Goal: Transaction & Acquisition: Purchase product/service

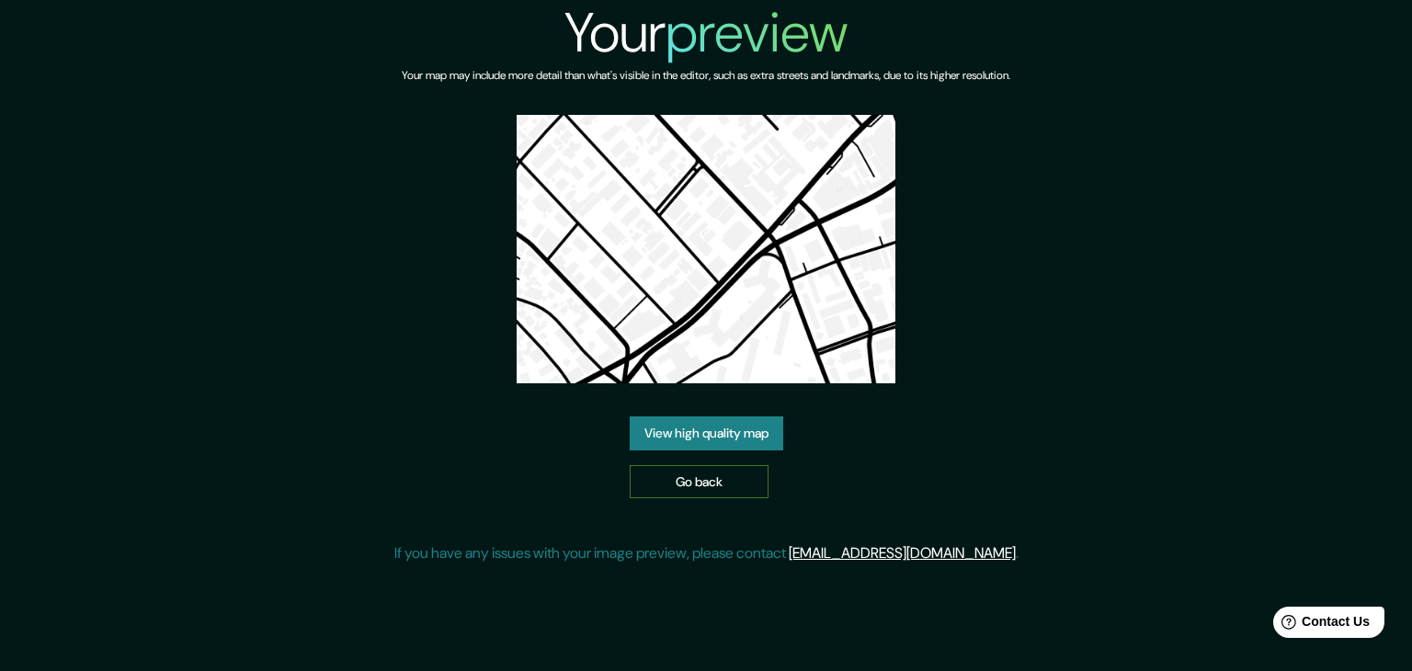
click at [705, 479] on link "Go back" at bounding box center [699, 482] width 139 height 34
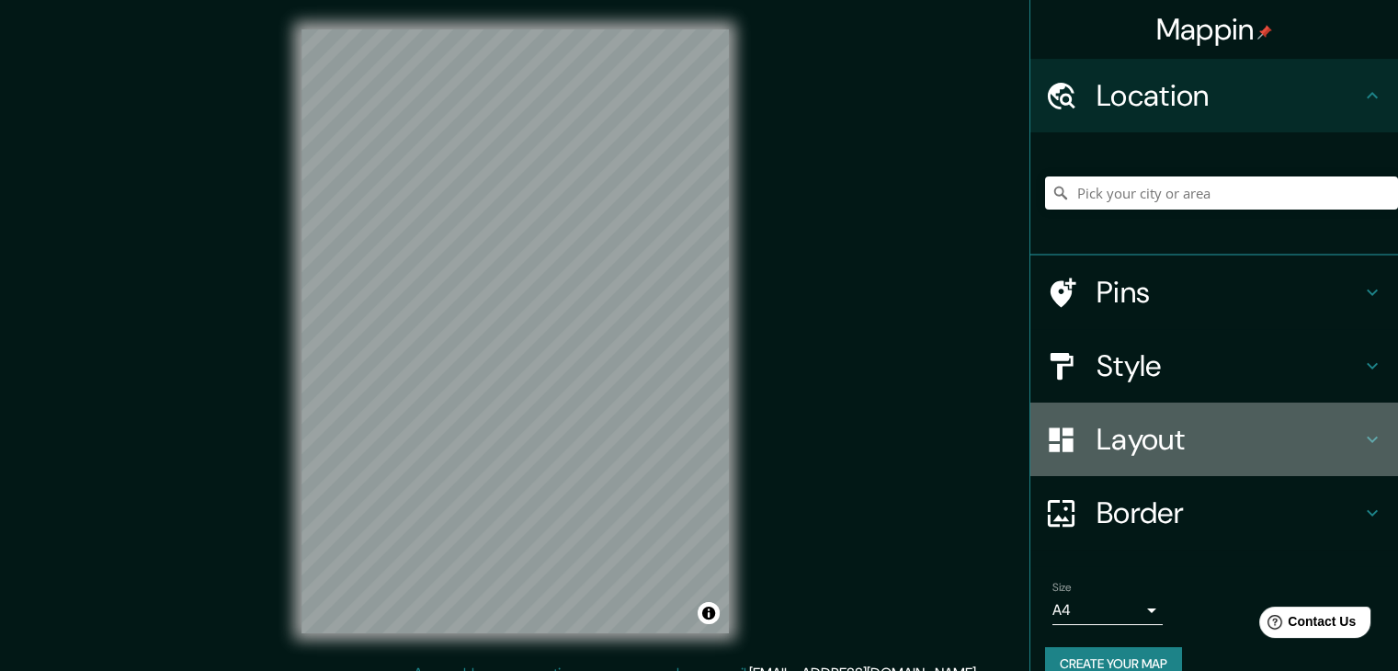
click at [1203, 457] on h4 "Layout" at bounding box center [1229, 439] width 265 height 37
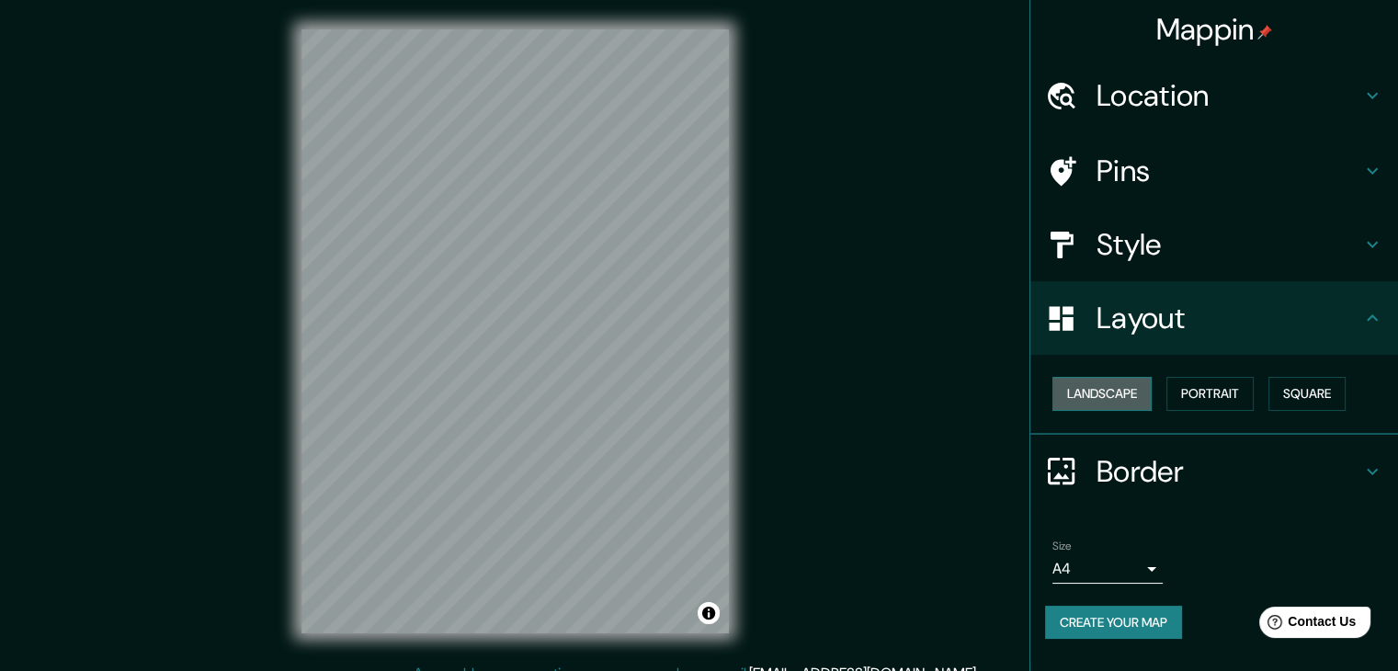
click at [1136, 398] on button "Landscape" at bounding box center [1102, 394] width 99 height 34
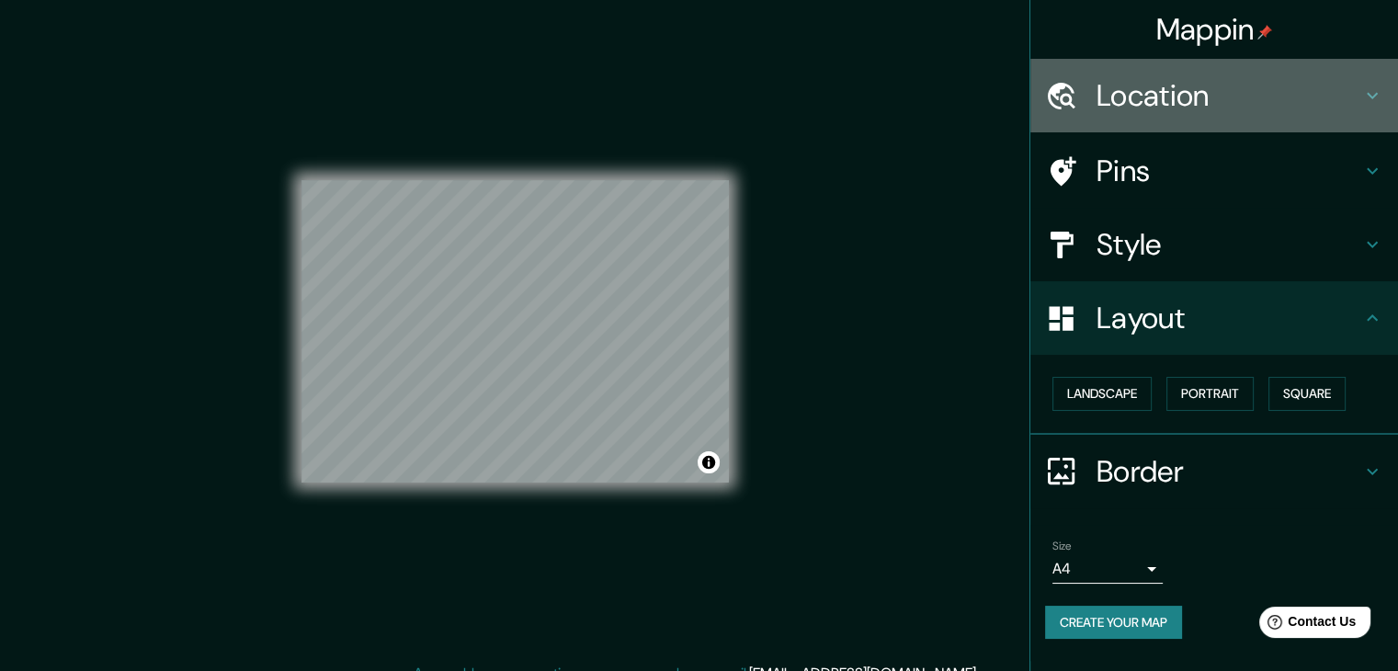
click at [1233, 88] on h4 "Location" at bounding box center [1229, 95] width 265 height 37
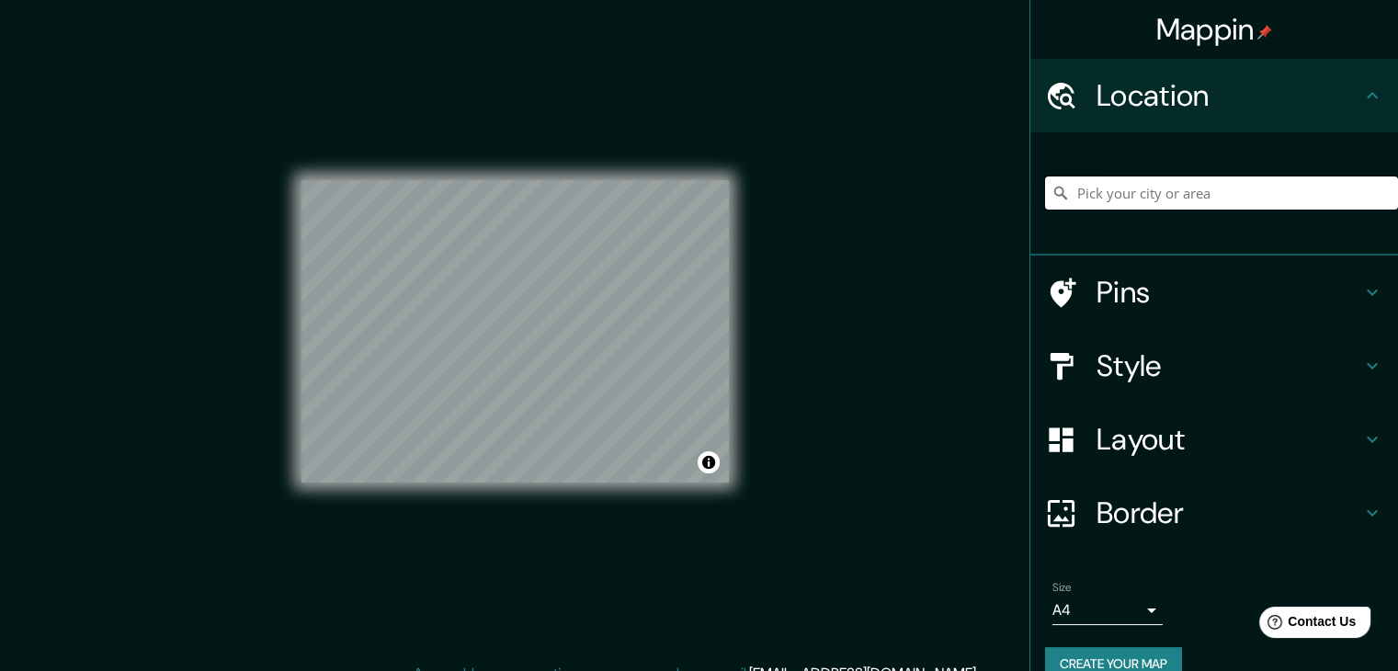
click at [1216, 196] on input "Pick your city or area" at bounding box center [1221, 193] width 353 height 33
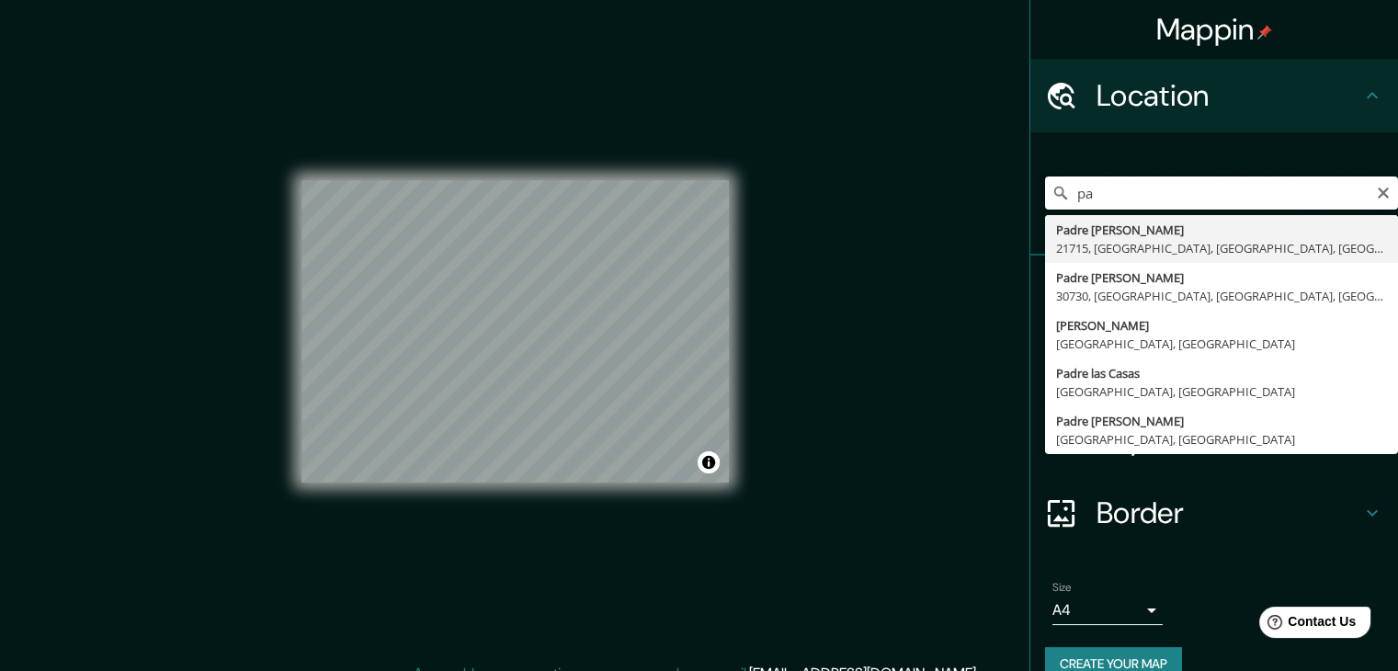
type input "p"
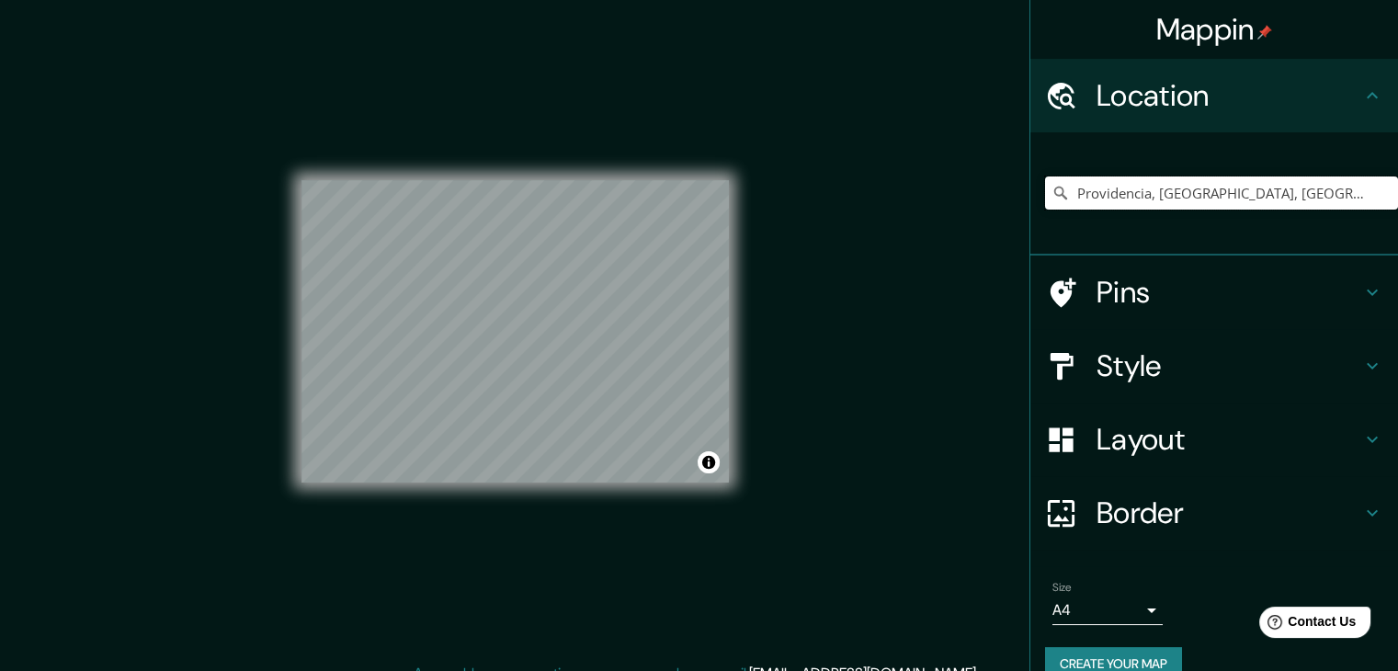
type input "Providencia, [GEOGRAPHIC_DATA], [GEOGRAPHIC_DATA]"
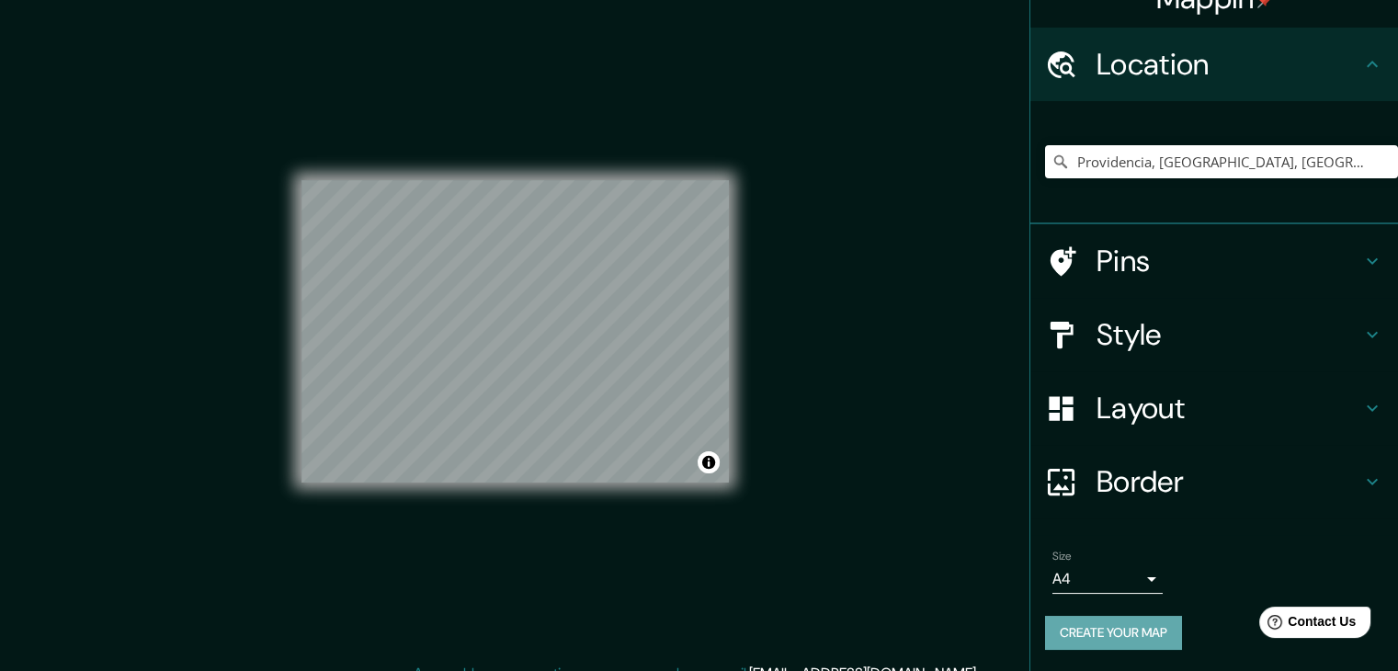
click at [1125, 630] on button "Create your map" at bounding box center [1113, 633] width 137 height 34
